Goal: Navigation & Orientation: Find specific page/section

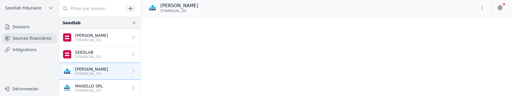
scroll to position [906, 0]
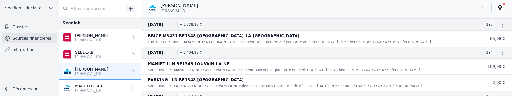
click at [27, 9] on span "Seedlab Fiduciaire" at bounding box center [23, 8] width 36 height 6
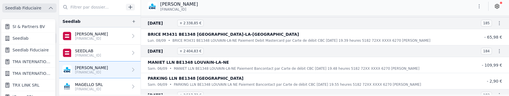
scroll to position [9, 0]
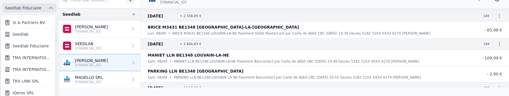
click at [26, 31] on span "Seedlab" at bounding box center [21, 34] width 16 height 6
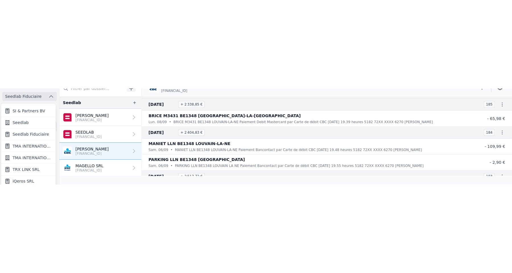
scroll to position [0, 0]
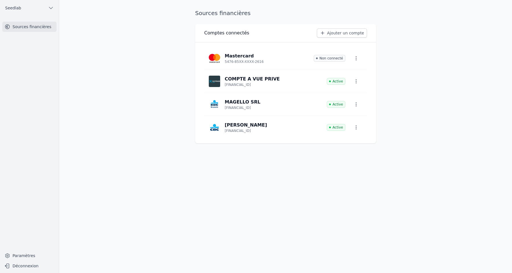
click at [355, 95] on icon "button" at bounding box center [356, 104] width 6 height 6
click at [350, 95] on button "Supprimer" at bounding box center [346, 128] width 38 height 11
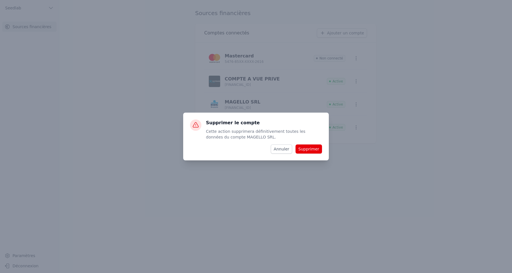
click at [314, 95] on button "Supprimer" at bounding box center [308, 148] width 26 height 9
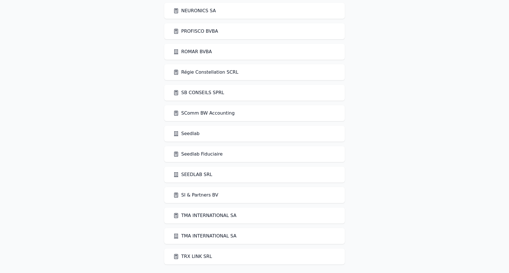
scroll to position [1150, 0]
click at [205, 110] on link "SComm BW Accounting" at bounding box center [203, 112] width 61 height 7
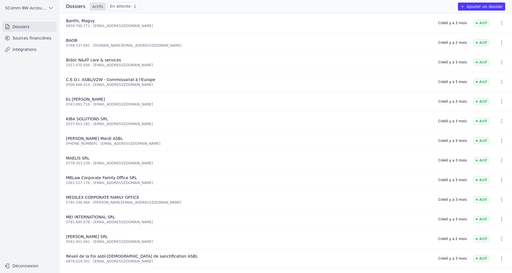
click at [49, 39] on link "Sources financières" at bounding box center [29, 38] width 54 height 10
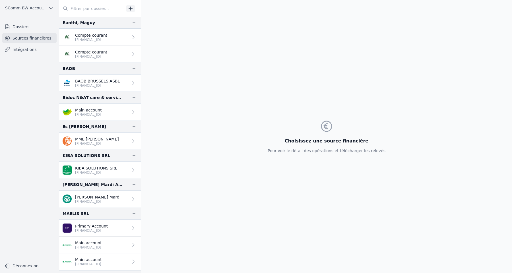
click at [94, 35] on p "Compte courant" at bounding box center [91, 35] width 32 height 6
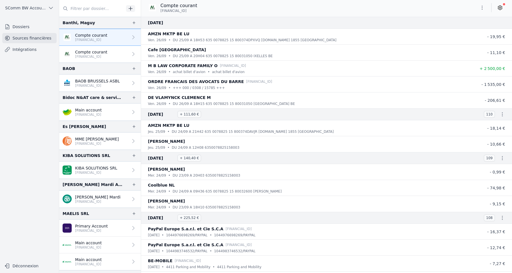
click at [113, 57] on link "Compte courant [FINANCIAL_ID]" at bounding box center [100, 54] width 82 height 17
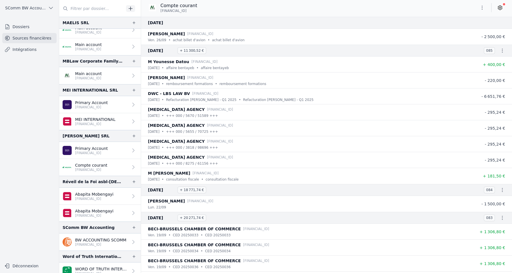
scroll to position [214, 0]
click at [102, 76] on p "[FINANCIAL_ID]" at bounding box center [88, 78] width 27 height 5
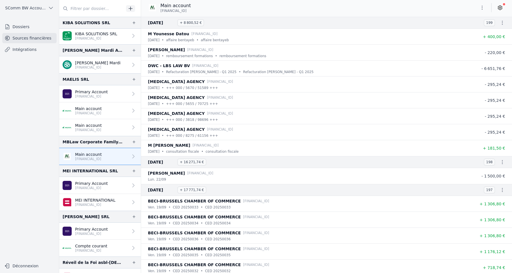
scroll to position [135, 0]
click at [98, 154] on p "Main account" at bounding box center [88, 154] width 27 height 6
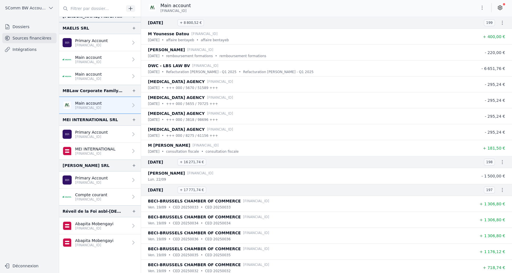
scroll to position [0, 0]
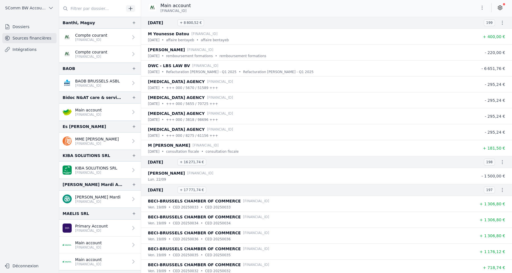
click at [112, 51] on link "Compte courant [FINANCIAL_ID]" at bounding box center [100, 54] width 82 height 17
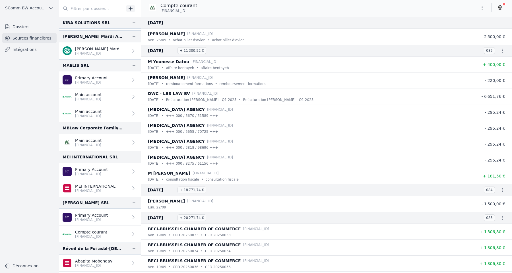
scroll to position [166, 0]
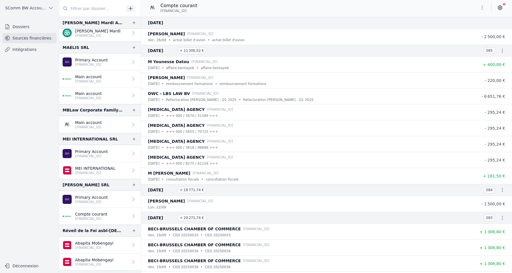
click at [113, 125] on link "Main account [FINANCIAL_ID]" at bounding box center [100, 124] width 82 height 17
